Goal: Information Seeking & Learning: Learn about a topic

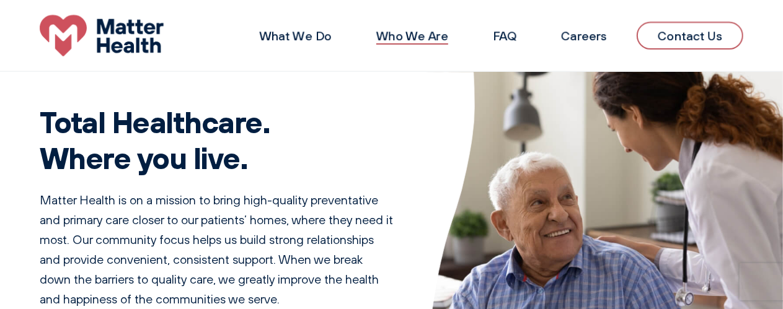
click at [420, 33] on link "Who We Are" at bounding box center [412, 35] width 72 height 15
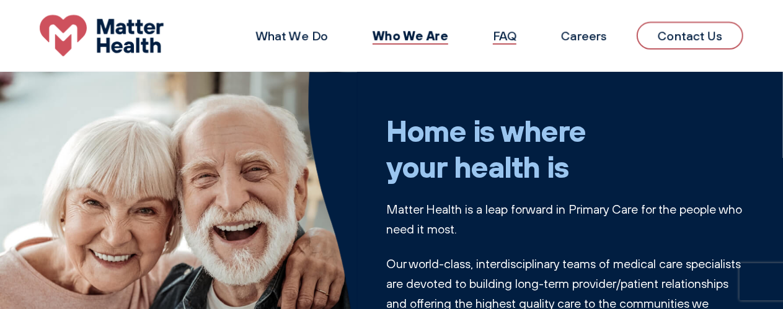
click at [506, 35] on link "FAQ" at bounding box center [505, 35] width 24 height 15
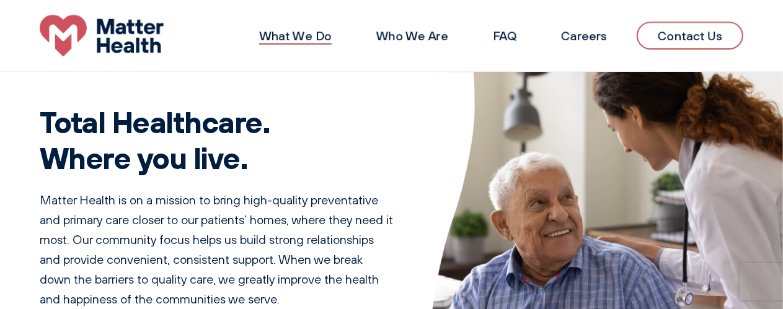
click at [291, 33] on link "What We Do" at bounding box center [295, 35] width 73 height 15
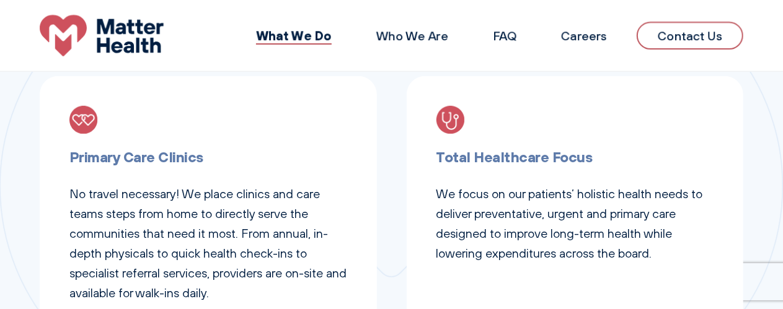
scroll to position [435, 0]
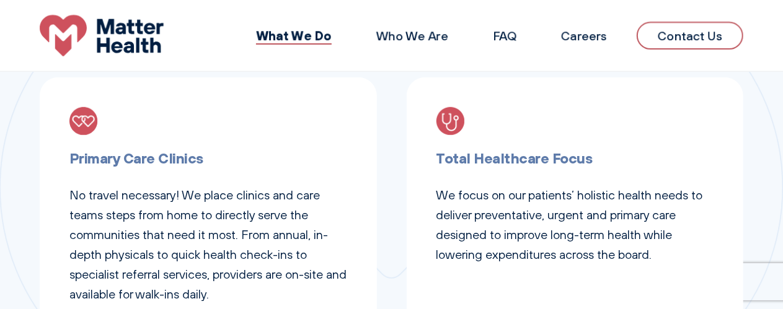
click at [120, 201] on p "No travel necessary! We place clinics and care teams steps from home to directl…" at bounding box center [208, 244] width 278 height 119
click at [121, 157] on h3 "Primary Care Clinics" at bounding box center [208, 158] width 278 height 23
click at [84, 115] on img at bounding box center [83, 121] width 29 height 29
